Goal: Information Seeking & Learning: Learn about a topic

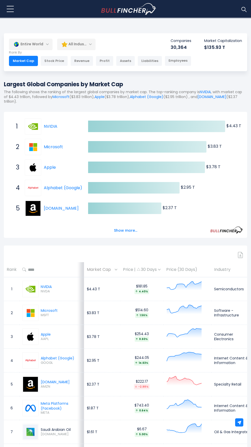
click at [87, 45] on div "All Industries" at bounding box center [76, 44] width 38 height 12
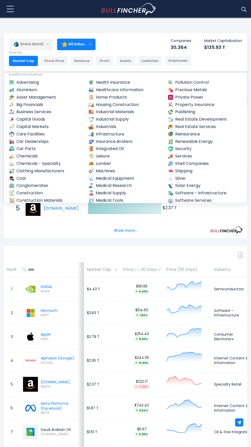
scroll to position [161, 0]
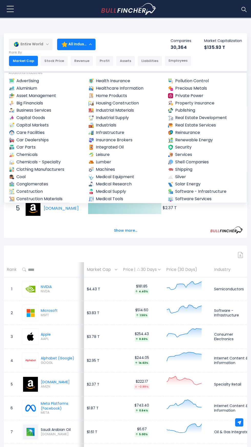
click at [119, 175] on link "Medical Equipment" at bounding box center [125, 177] width 75 height 6
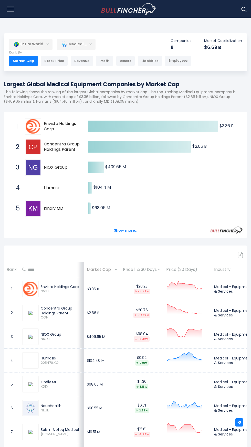
click at [77, 46] on div "Medical Equipment" at bounding box center [76, 44] width 38 height 12
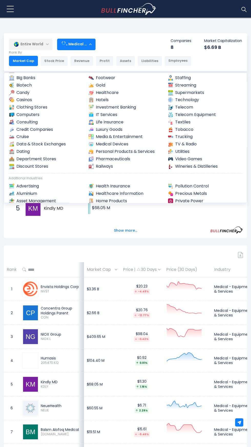
scroll to position [56, 0]
click at [117, 145] on link "Medical Devices" at bounding box center [125, 144] width 75 height 6
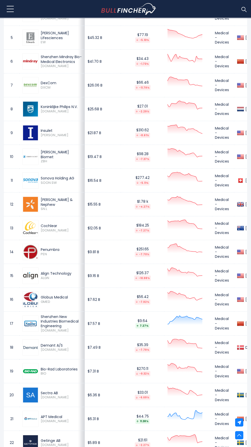
scroll to position [347, 0]
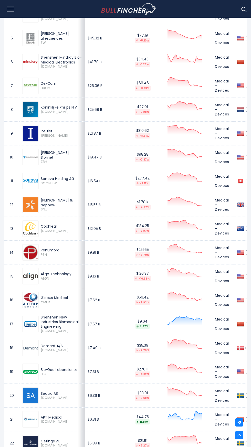
click at [72, 279] on span "ALGN" at bounding box center [61, 279] width 41 height 4
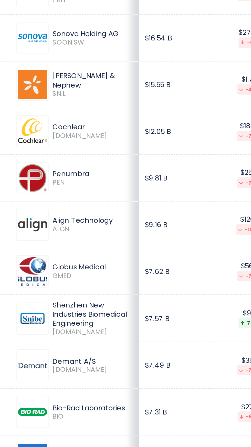
click at [42, 318] on div "Shenzhen New Industries Biomedical Engineering" at bounding box center [61, 322] width 41 height 14
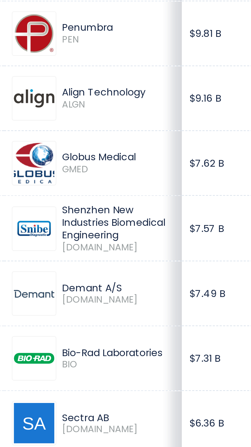
click at [42, 298] on div "Shenzhen New Industries Biomedical Engineering" at bounding box center [61, 290] width 41 height 14
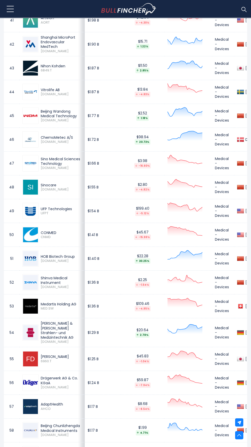
scroll to position [1224, 0]
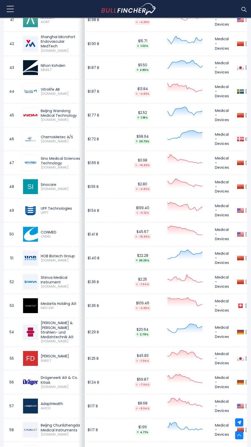
click at [224, 292] on td "Medical - Devices" at bounding box center [223, 282] width 22 height 24
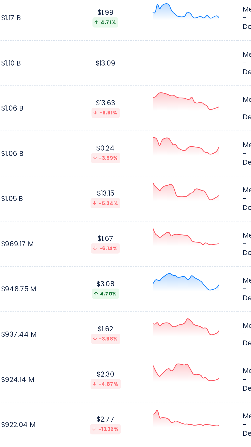
scroll to position [1694, 0]
